Goal: Information Seeking & Learning: Learn about a topic

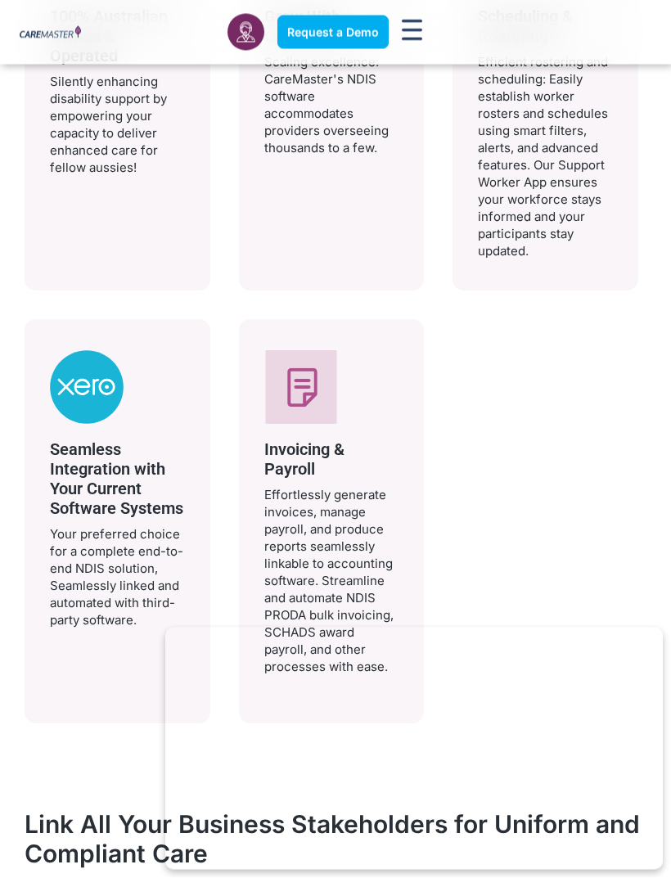
scroll to position [3630, 0]
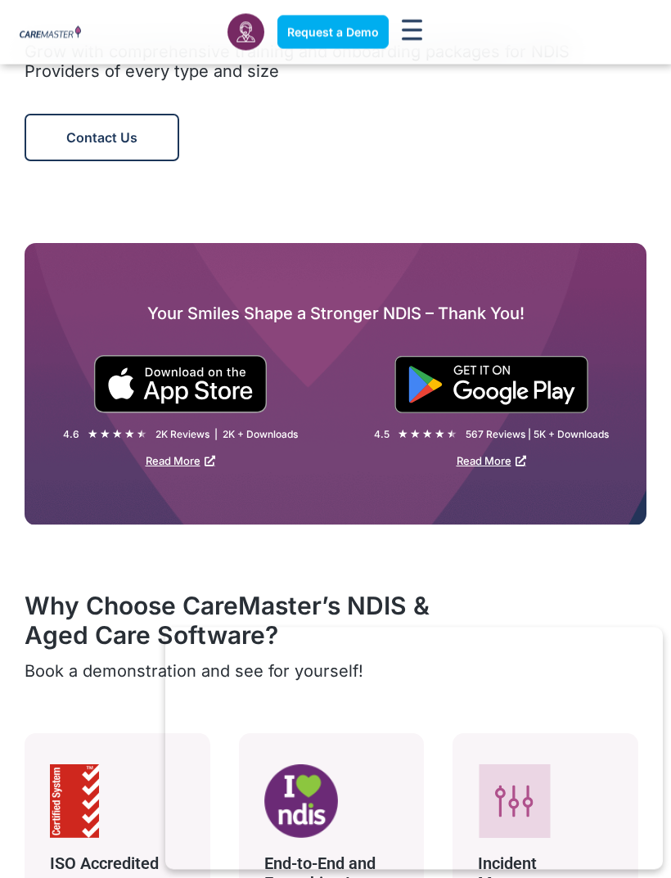
click at [412, 24] on icon "Menu Toggle" at bounding box center [412, 30] width 20 height 21
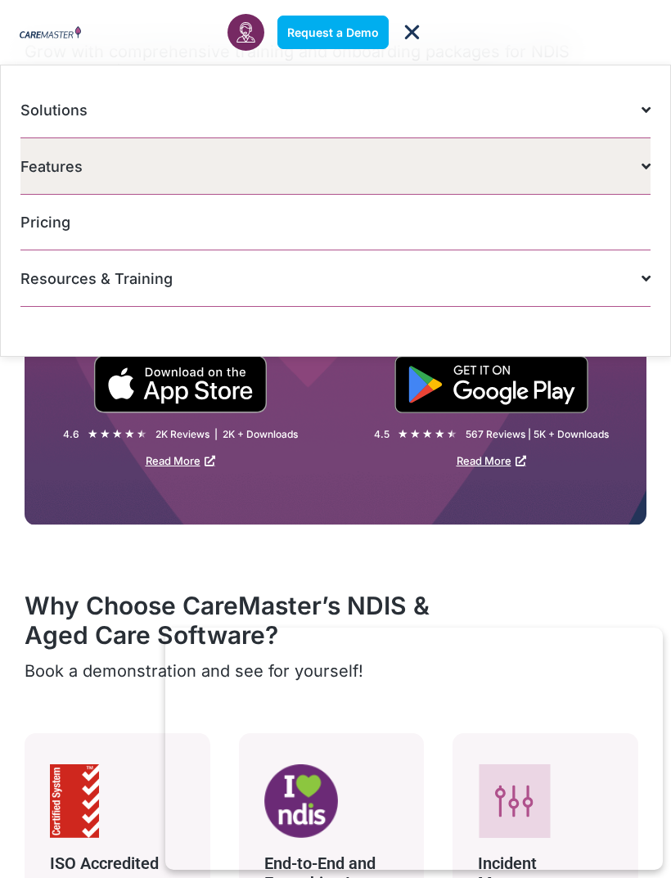
click at [638, 167] on span at bounding box center [641, 166] width 17 height 31
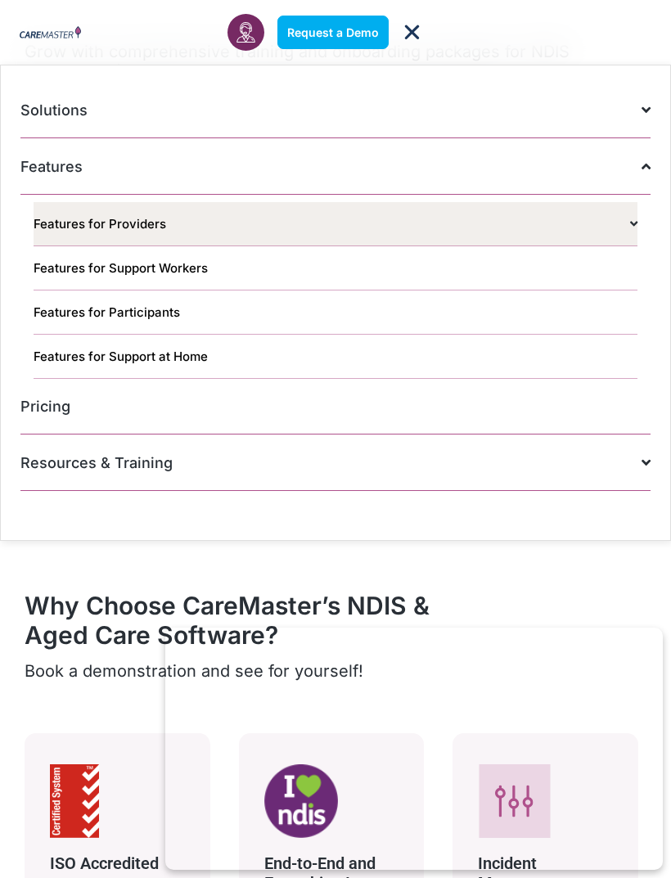
click at [623, 225] on span at bounding box center [630, 224] width 16 height 29
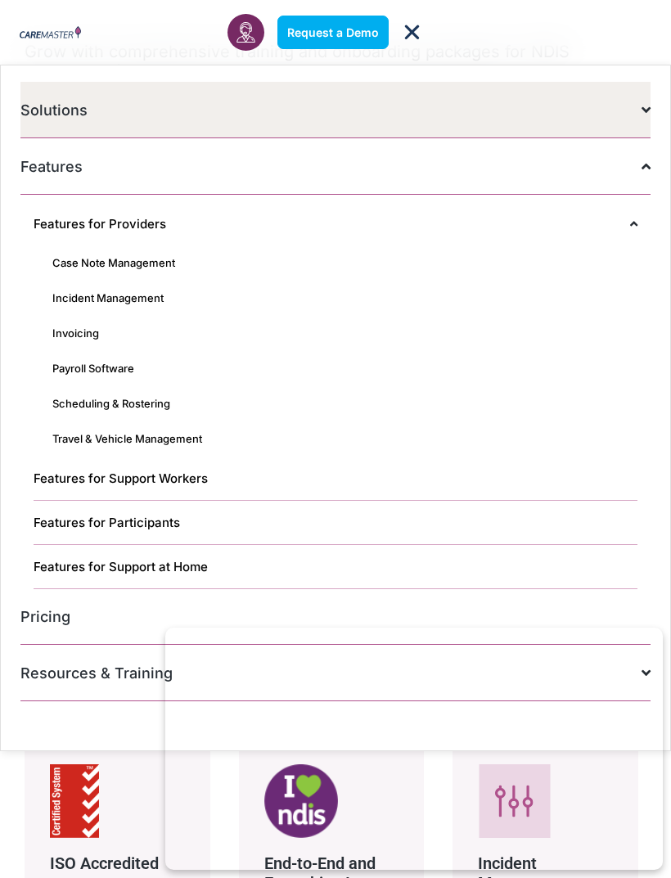
click at [642, 104] on span at bounding box center [641, 109] width 17 height 31
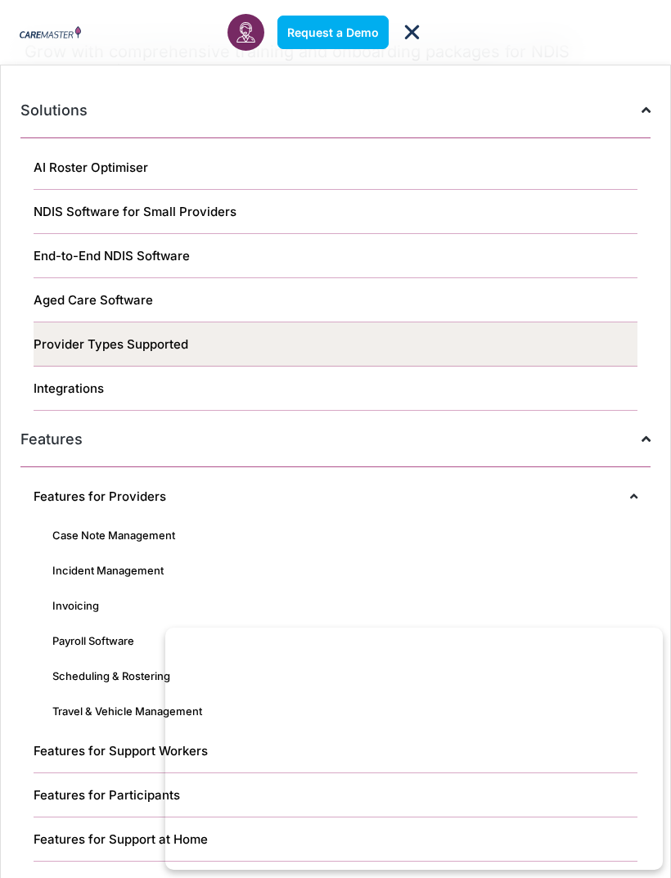
click at [69, 336] on link "Provider Types Supported" at bounding box center [336, 344] width 604 height 44
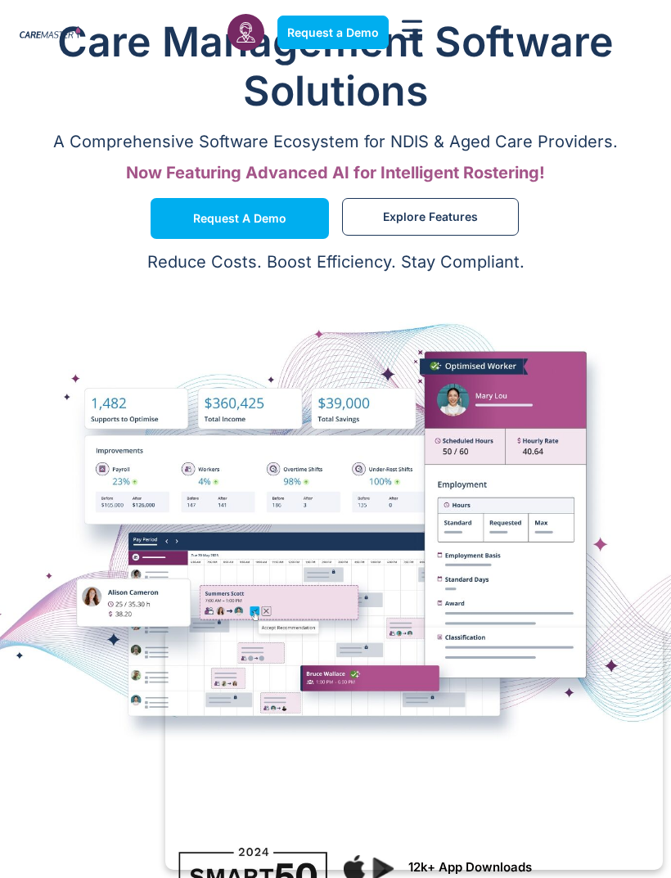
scroll to position [0, 0]
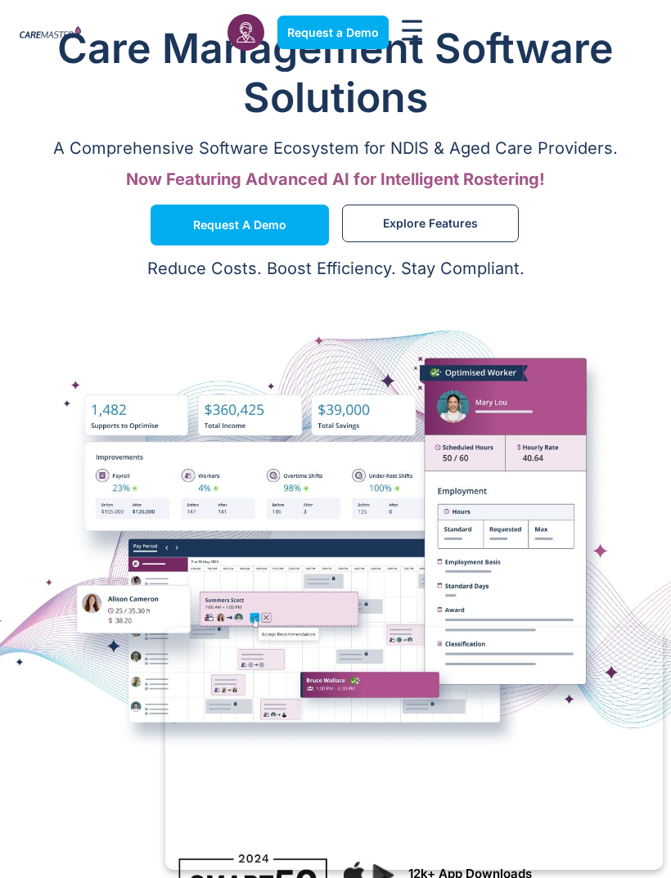
click at [368, 227] on link "Explore Features" at bounding box center [430, 224] width 177 height 38
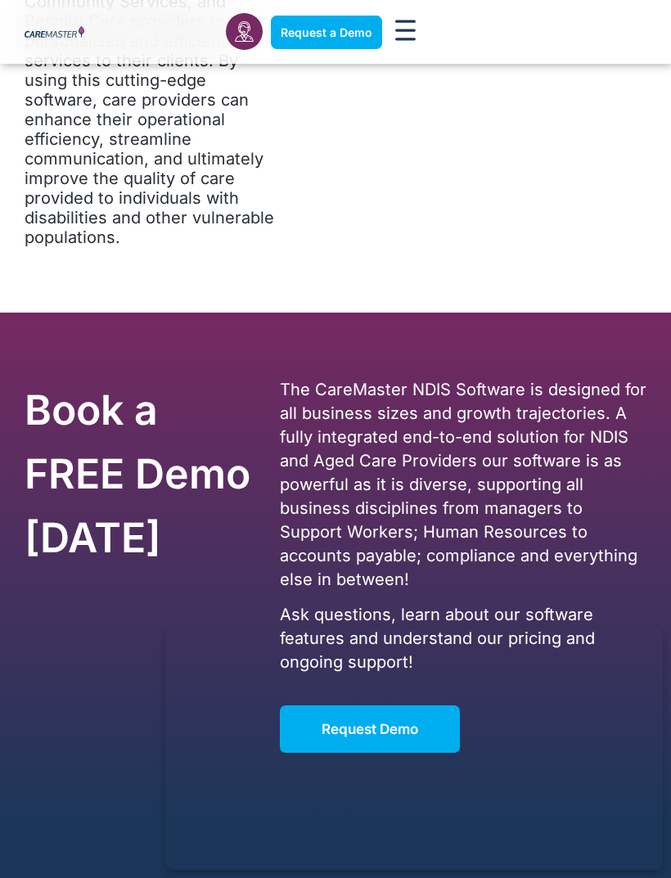
scroll to position [10981, 0]
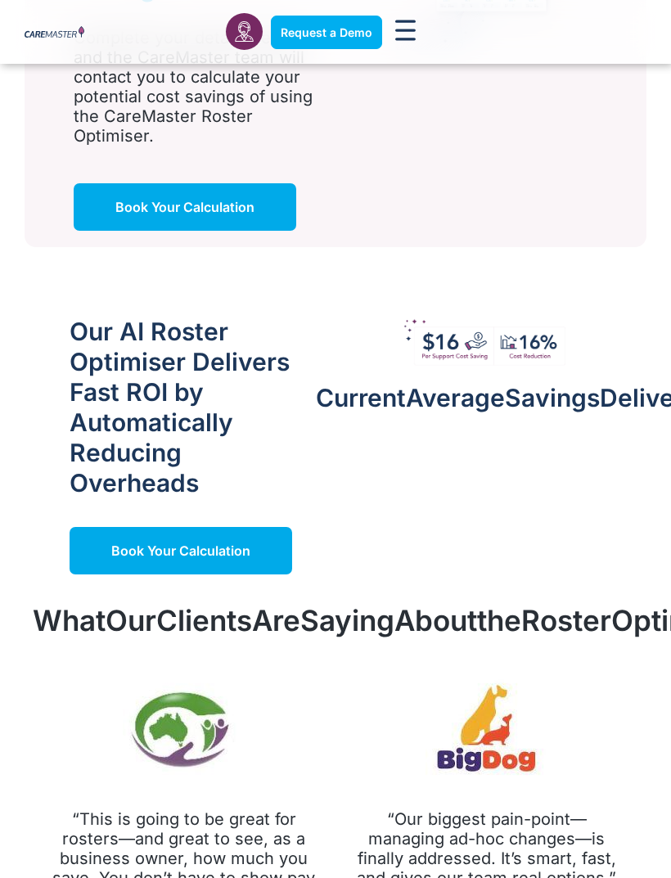
scroll to position [1451, 0]
